Goal: Transaction & Acquisition: Purchase product/service

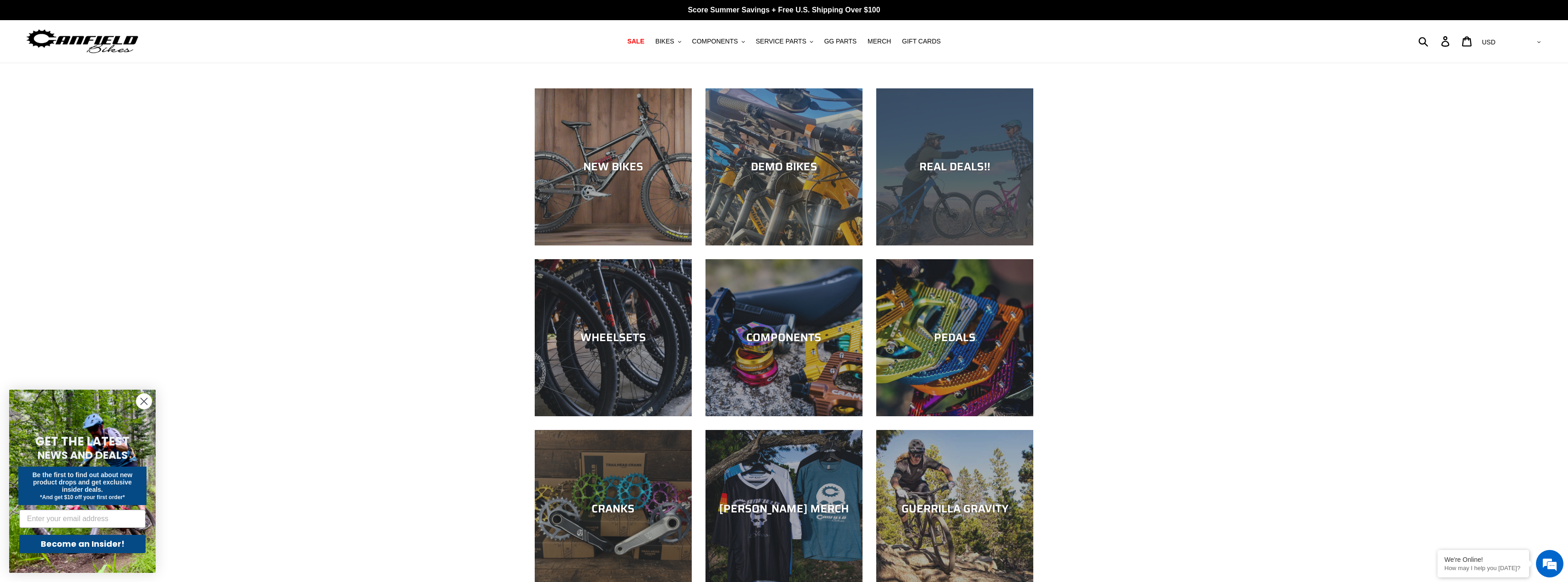
click at [957, 245] on div "REAL DEALS!!" at bounding box center [955, 245] width 157 height 0
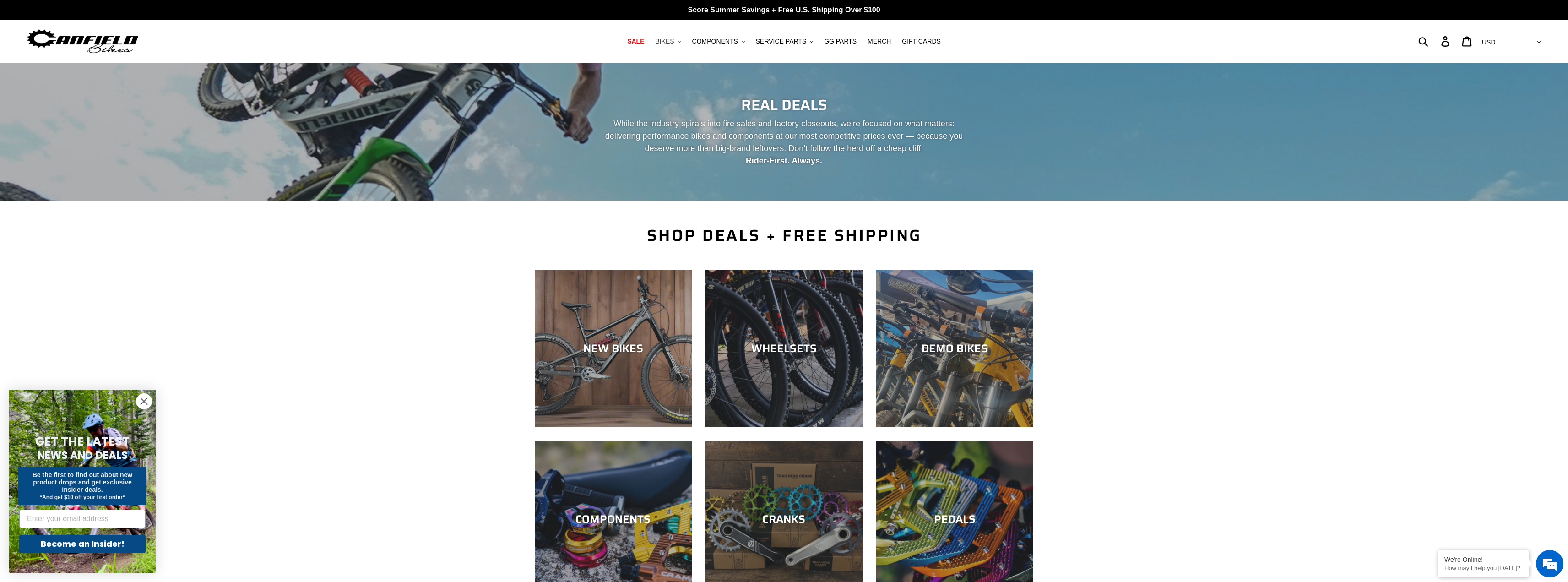
click at [684, 40] on button "BIKES .cls-1{fill:#231f20}" at bounding box center [668, 42] width 34 height 13
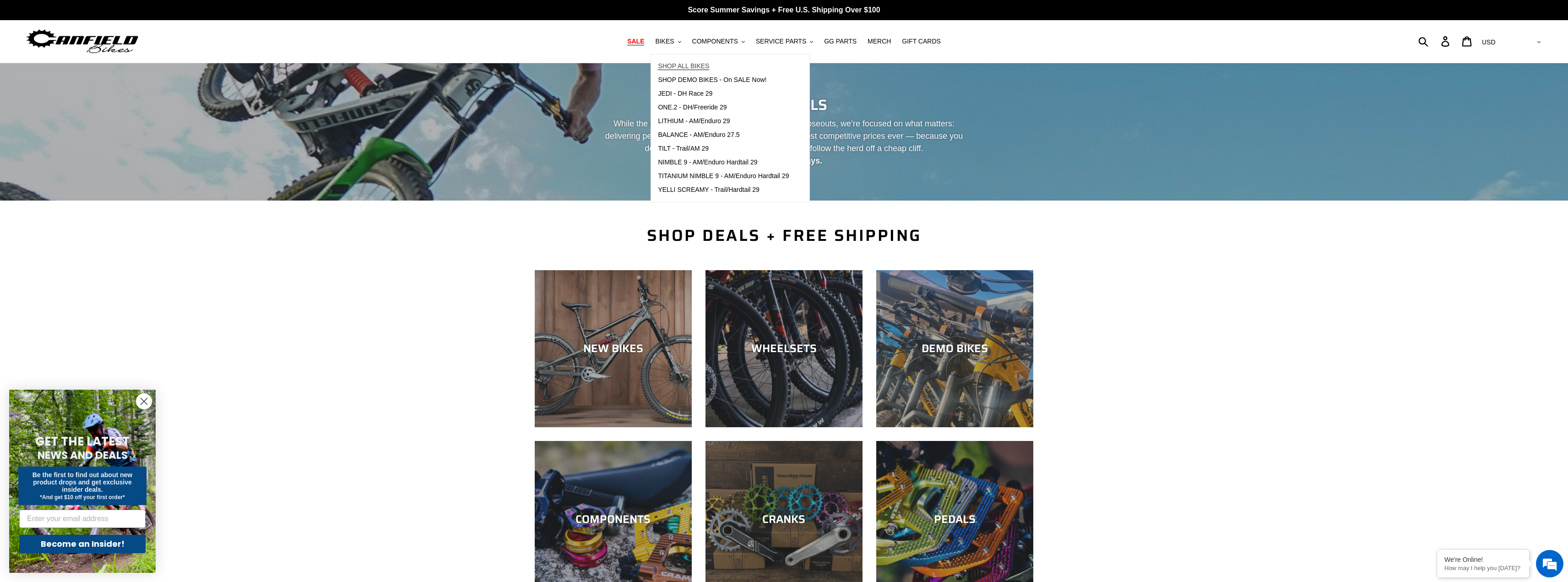
click at [685, 62] on link "SHOP ALL BIKES" at bounding box center [724, 66] width 145 height 14
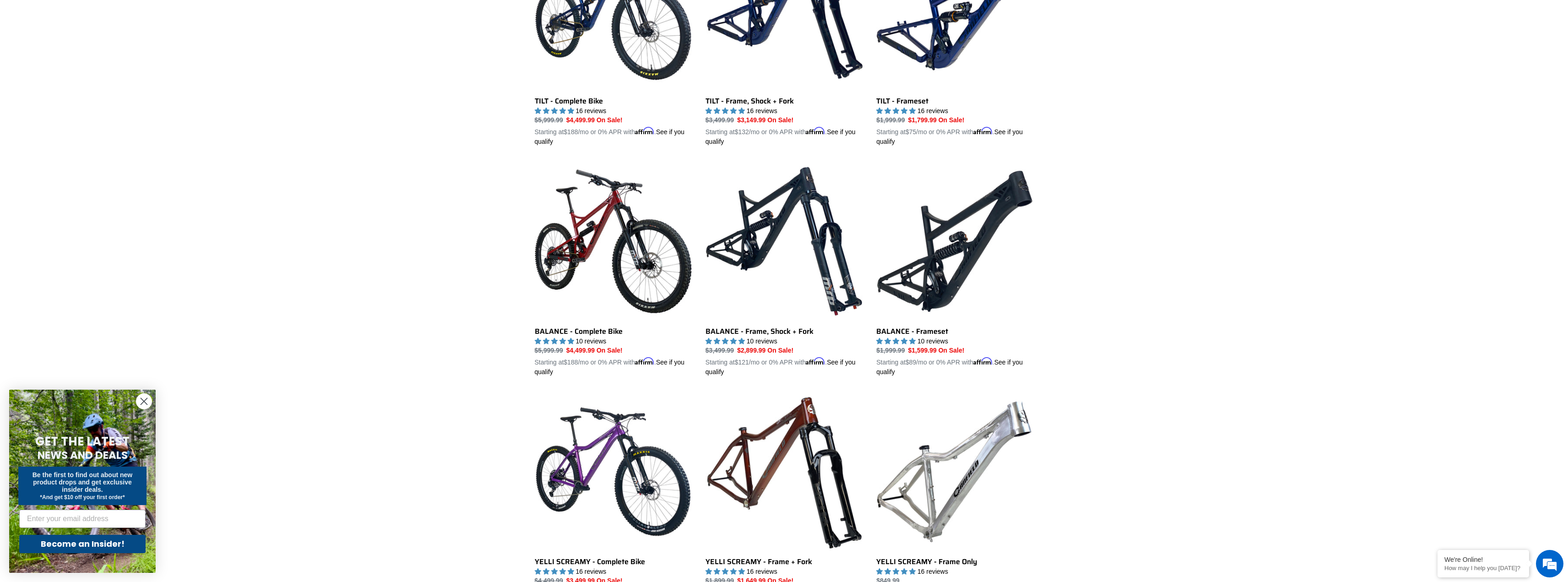
scroll to position [91, 0]
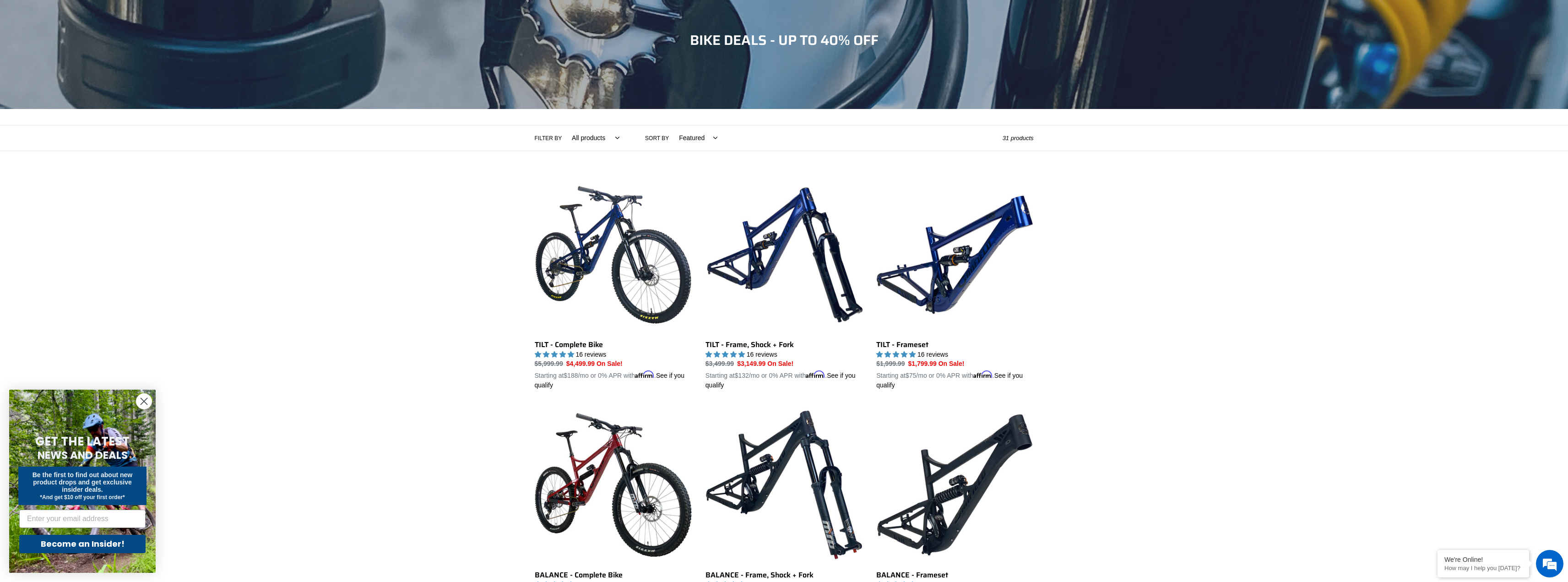
click at [691, 139] on select "Featured Best selling Alphabetically, A-Z Alphabetically, Z-A Price, low to hig…" at bounding box center [696, 138] width 51 height 25
select select "price-ascending"
click at [670, 126] on select "Featured Best selling Alphabetically, A-Z Alphabetically, Z-A Price, low to hig…" at bounding box center [696, 138] width 51 height 25
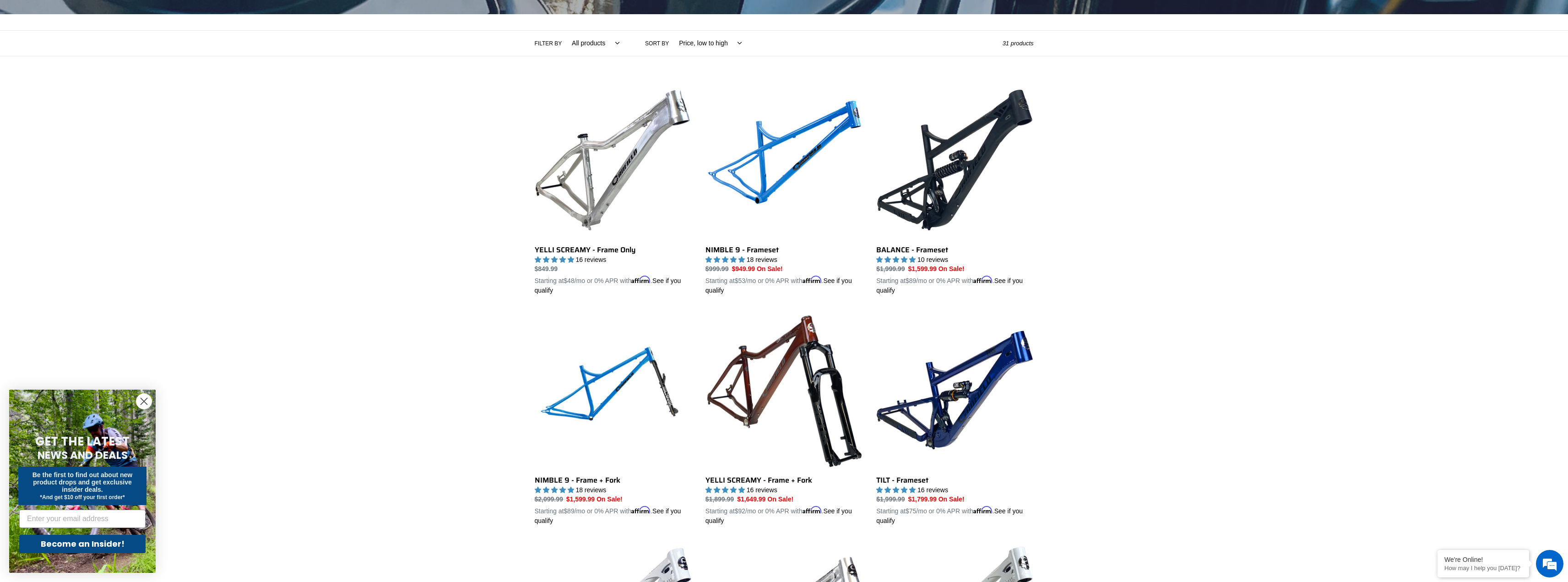
scroll to position [183, 0]
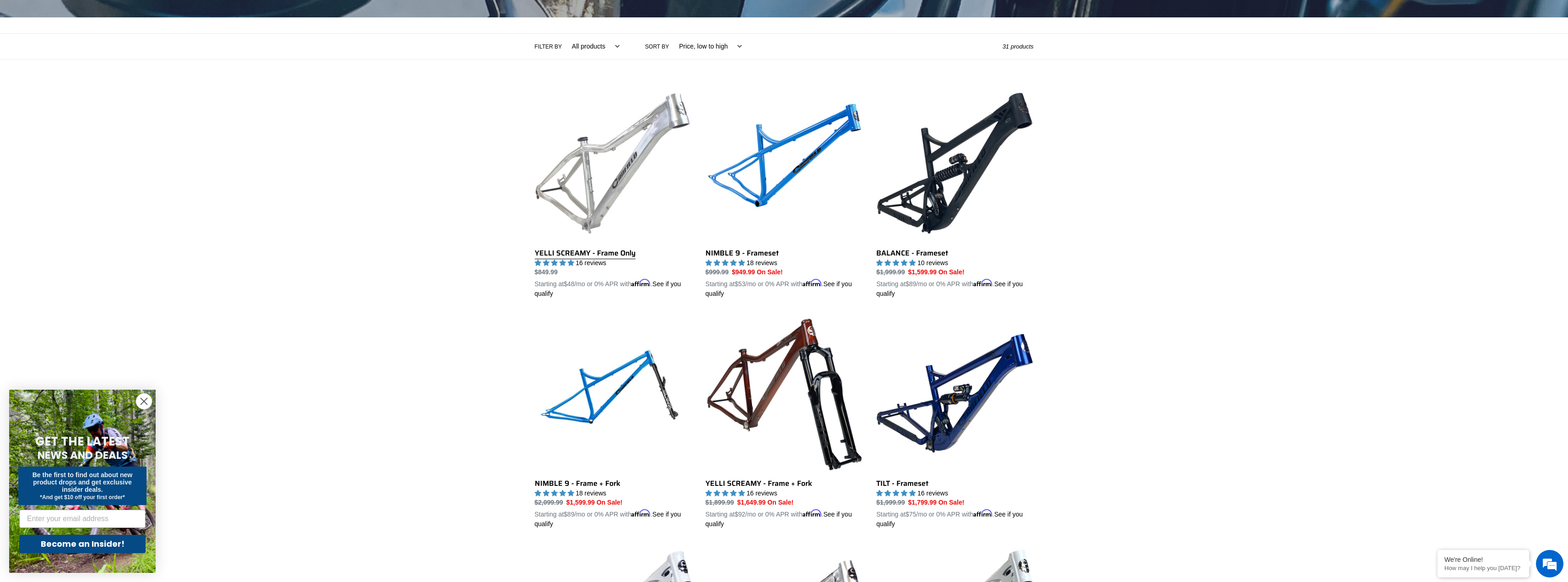
click at [591, 252] on link "YELLI SCREAMY - Frame Only" at bounding box center [613, 192] width 157 height 215
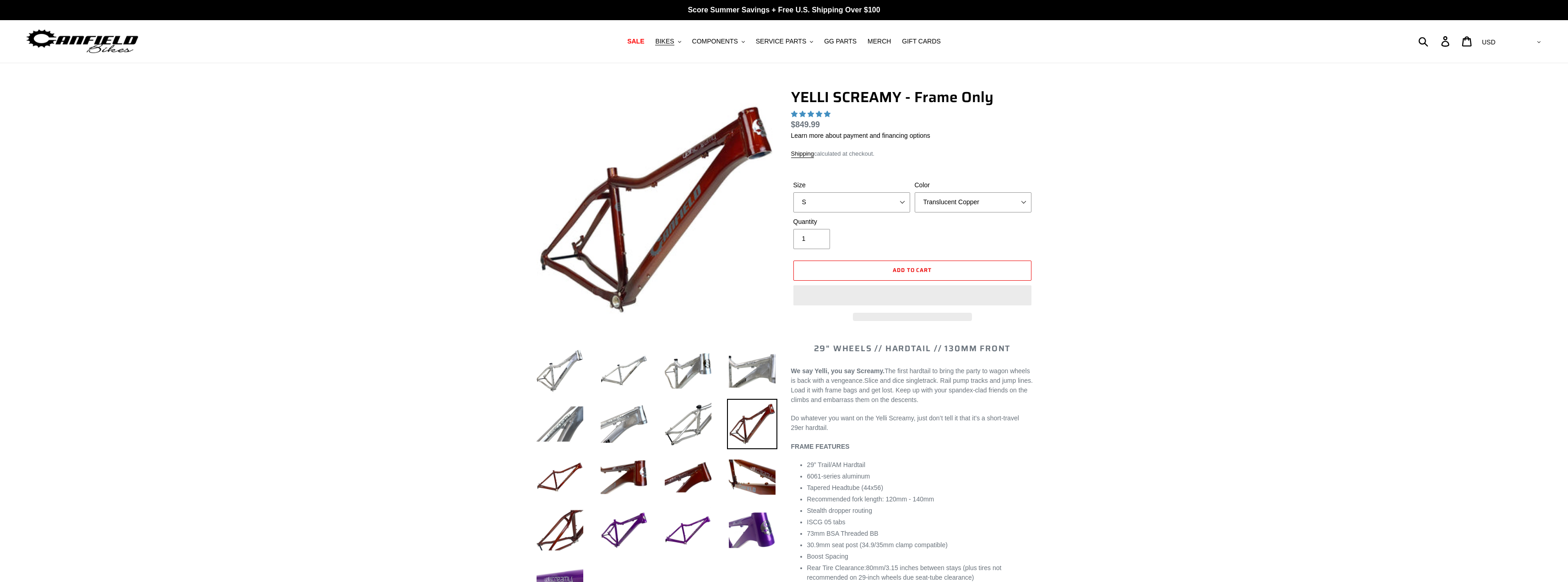
select select "highest-rating"
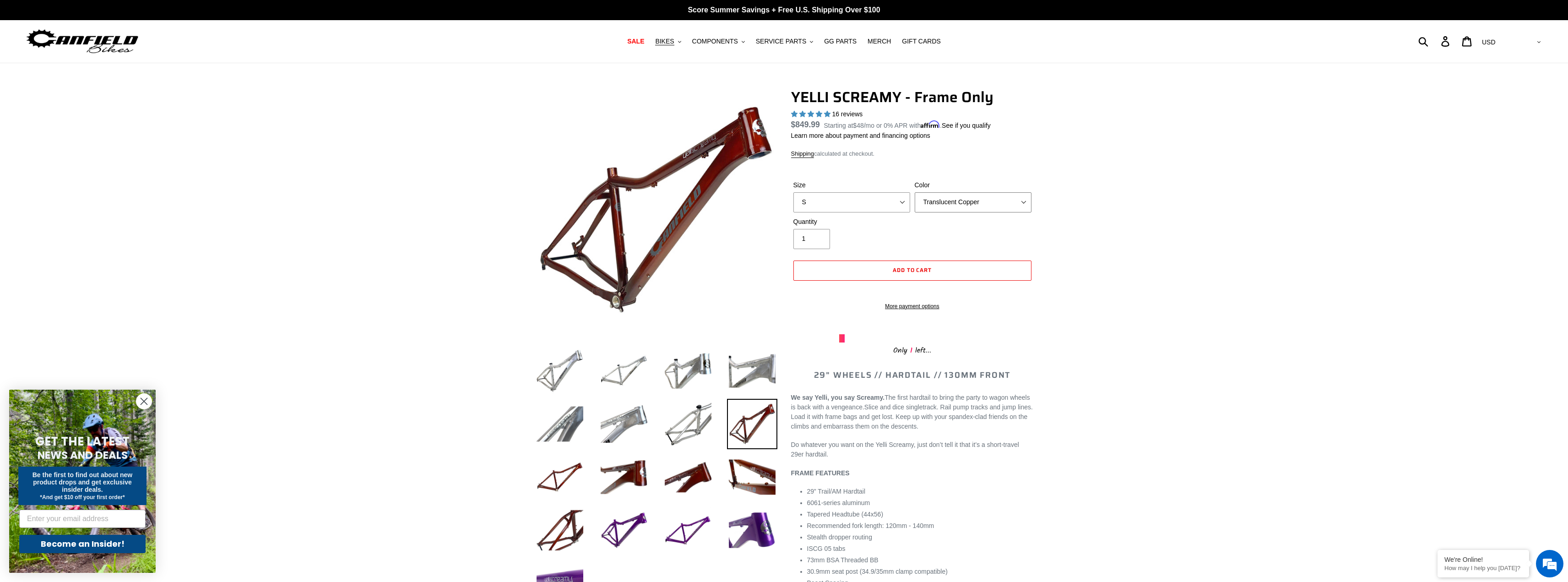
click at [954, 204] on select "Translucent Copper Purple Haze Raw" at bounding box center [973, 203] width 117 height 20
click at [915, 193] on select "Translucent Copper Purple Haze Raw" at bounding box center [973, 203] width 117 height 20
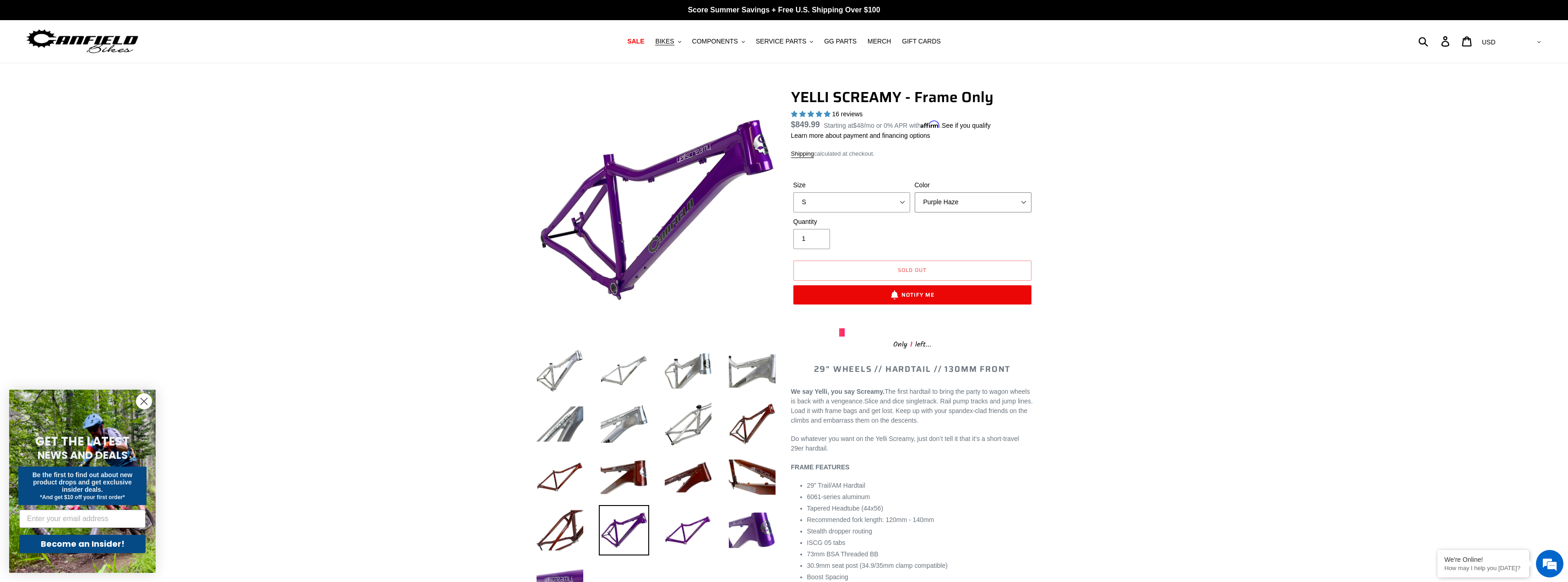
click at [969, 210] on select "Translucent Copper Purple Haze Raw" at bounding box center [973, 203] width 117 height 20
click at [915, 193] on select "Translucent Copper Purple Haze Raw" at bounding box center [973, 203] width 117 height 20
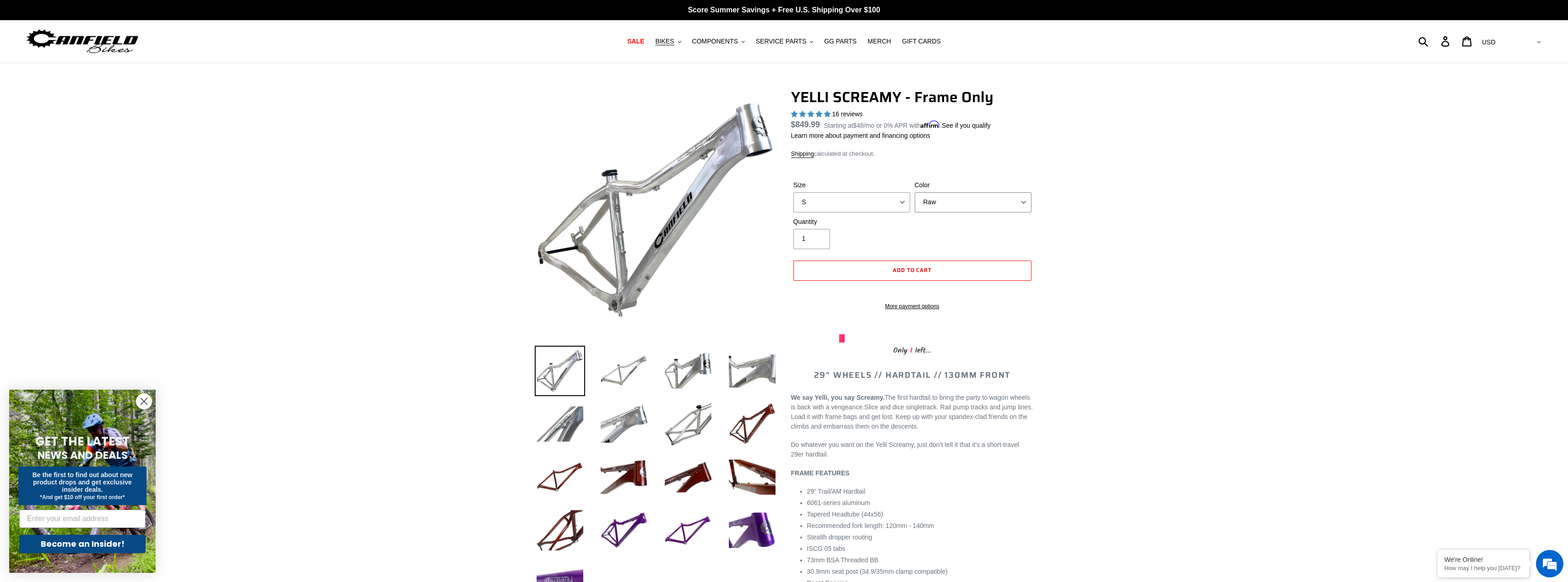
click at [964, 204] on select "Translucent Copper Purple Haze Raw" at bounding box center [973, 203] width 117 height 20
select select "Translucent Copper"
click at [915, 193] on select "Translucent Copper Purple Haze Raw" at bounding box center [973, 203] width 117 height 20
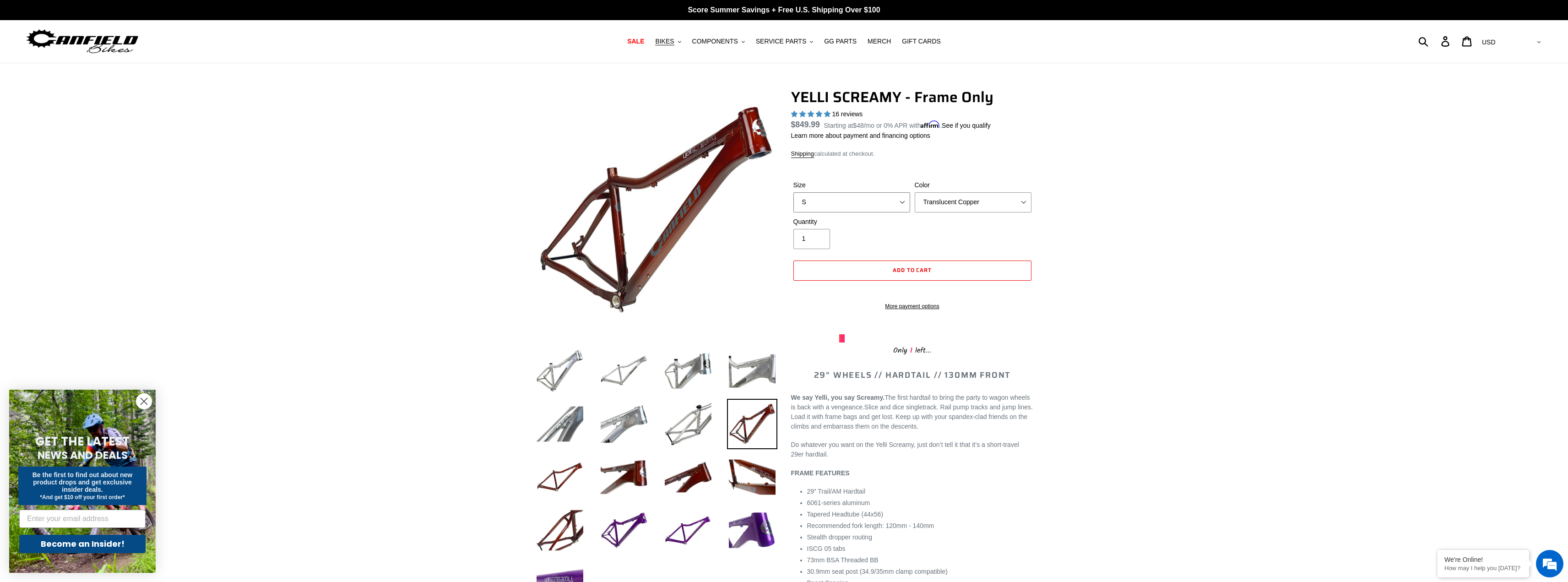
click at [889, 198] on select "S M L XL" at bounding box center [851, 203] width 117 height 20
